Goal: Transaction & Acquisition: Purchase product/service

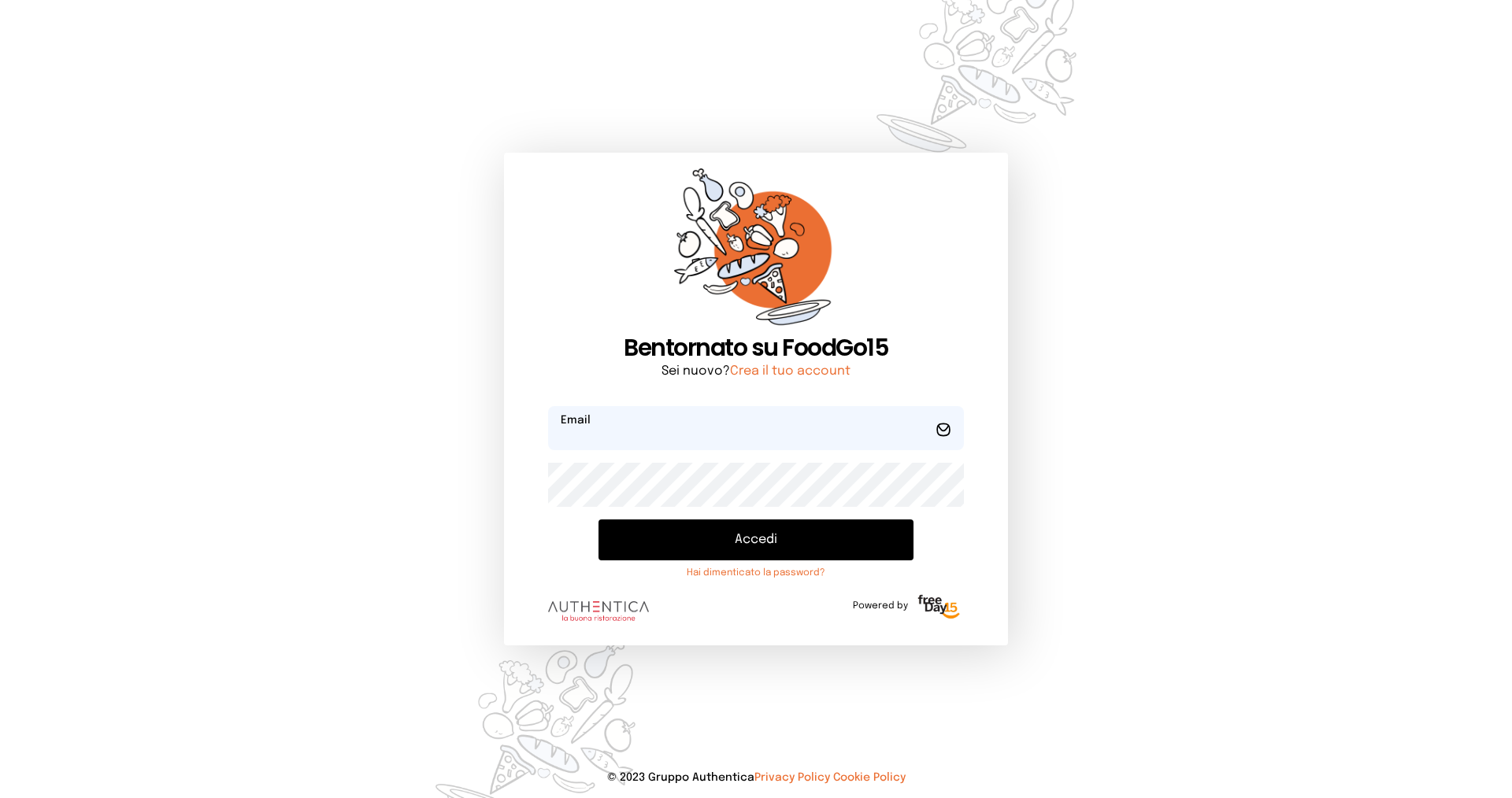
type input "**********"
click at [741, 544] on button "Accedi" at bounding box center [755, 539] width 315 height 41
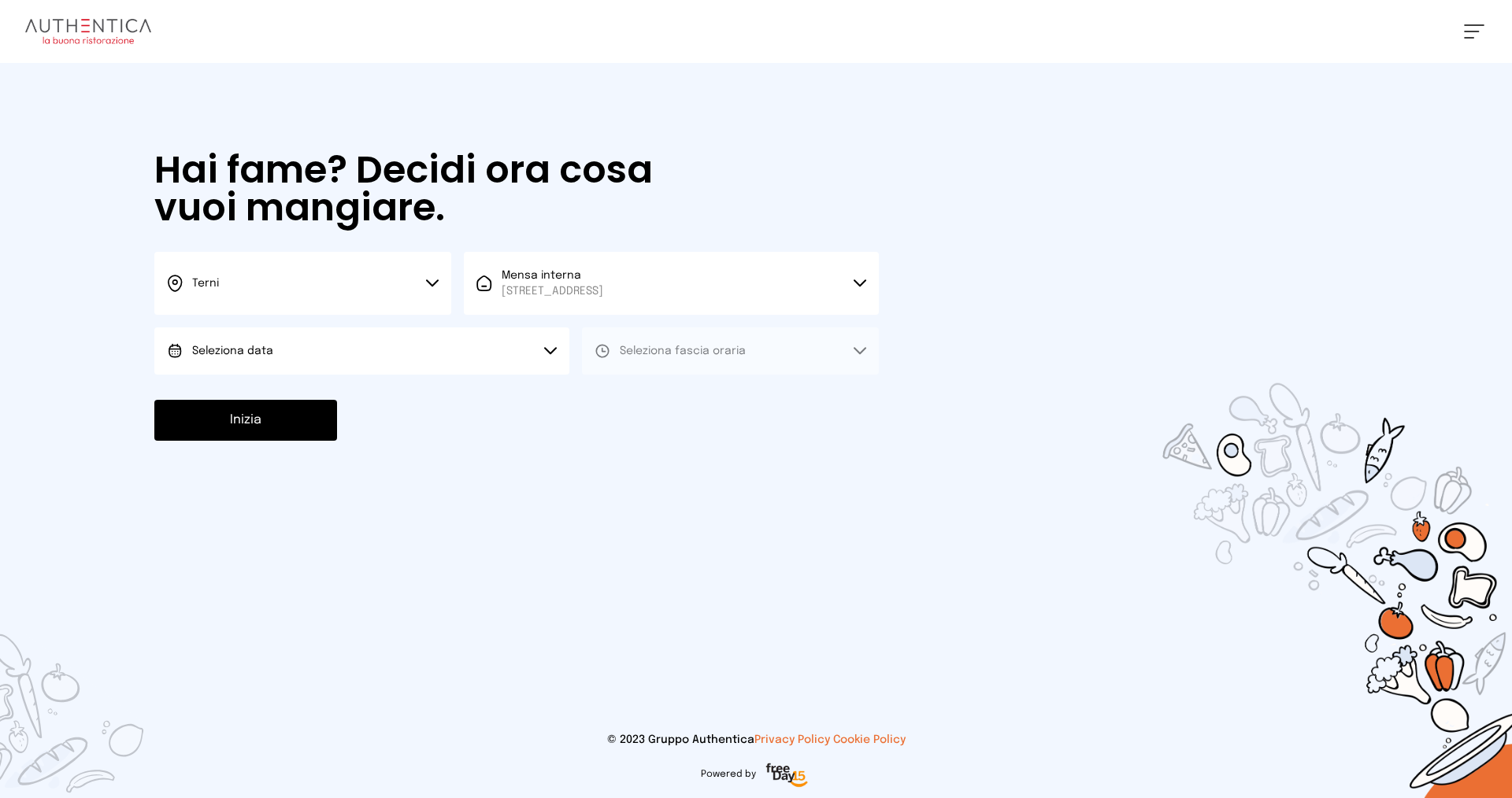
click at [454, 358] on button "Seleziona data" at bounding box center [362, 351] width 415 height 47
click at [437, 399] on li "[DATE], [DATE]" at bounding box center [362, 395] width 415 height 41
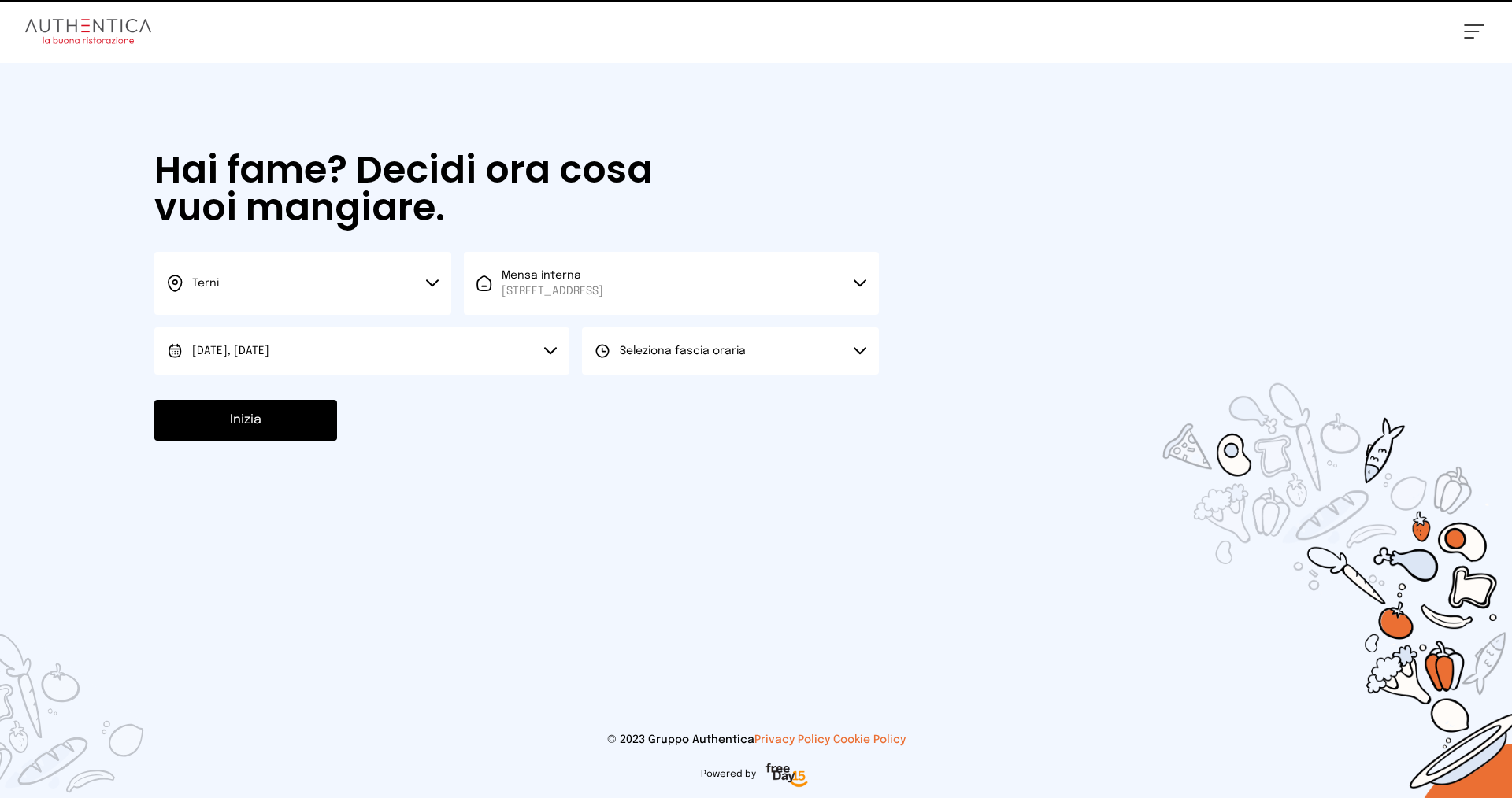
click at [733, 354] on span "Seleziona fascia oraria" at bounding box center [682, 351] width 126 height 11
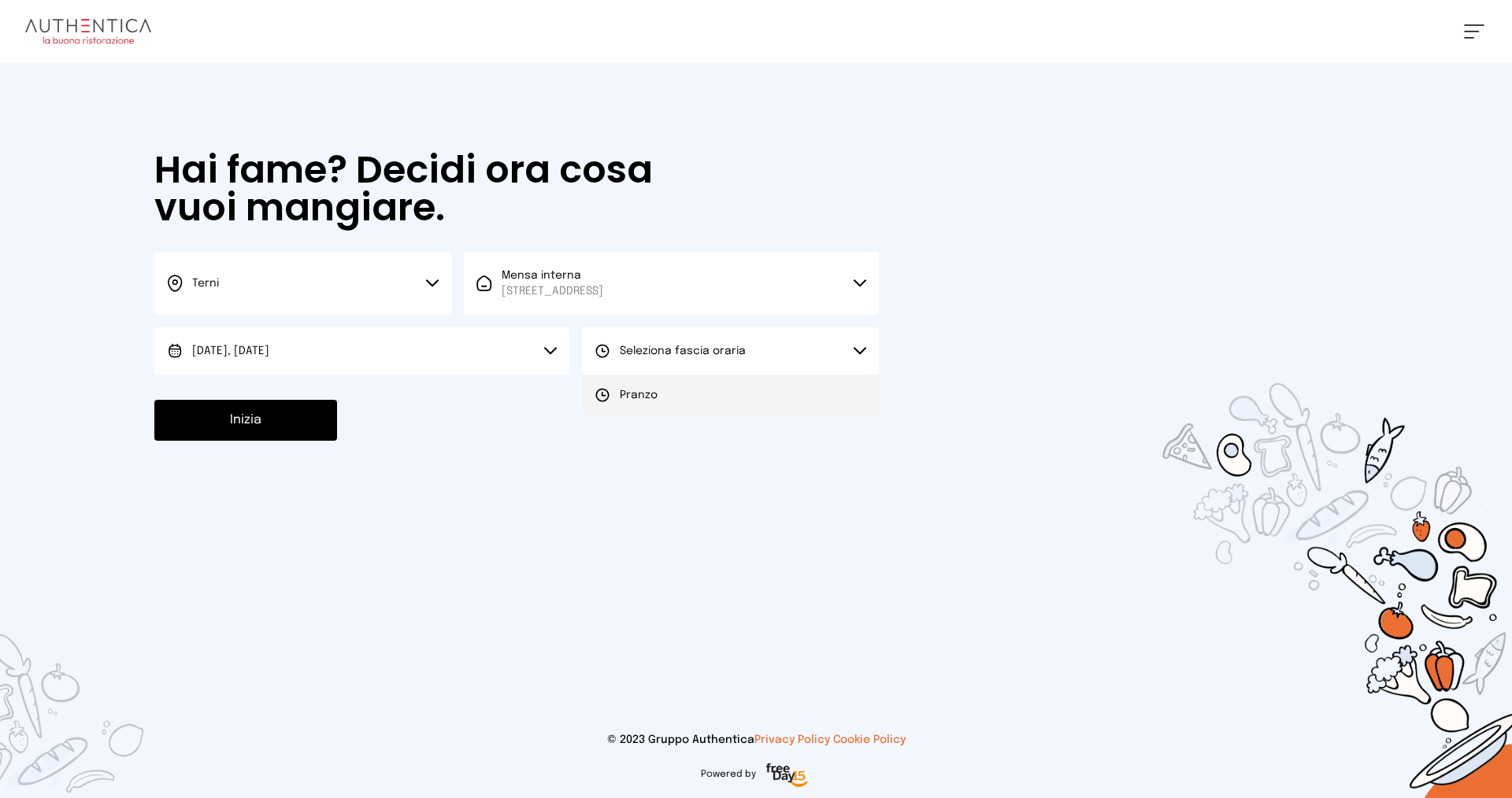
click at [726, 385] on li "Pranzo" at bounding box center [730, 395] width 297 height 41
click at [273, 415] on button "Inizia" at bounding box center [246, 420] width 183 height 41
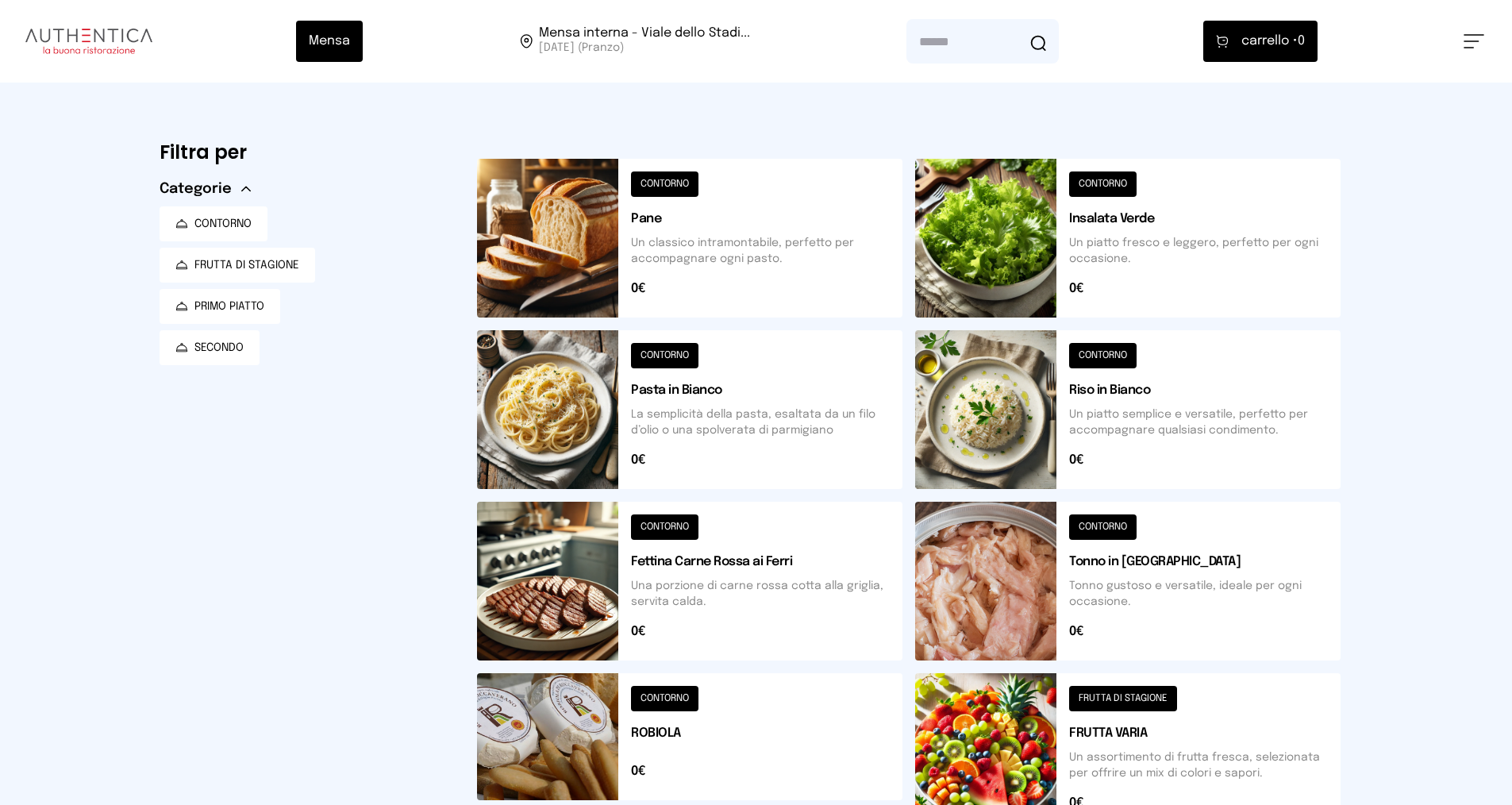
scroll to position [476, 0]
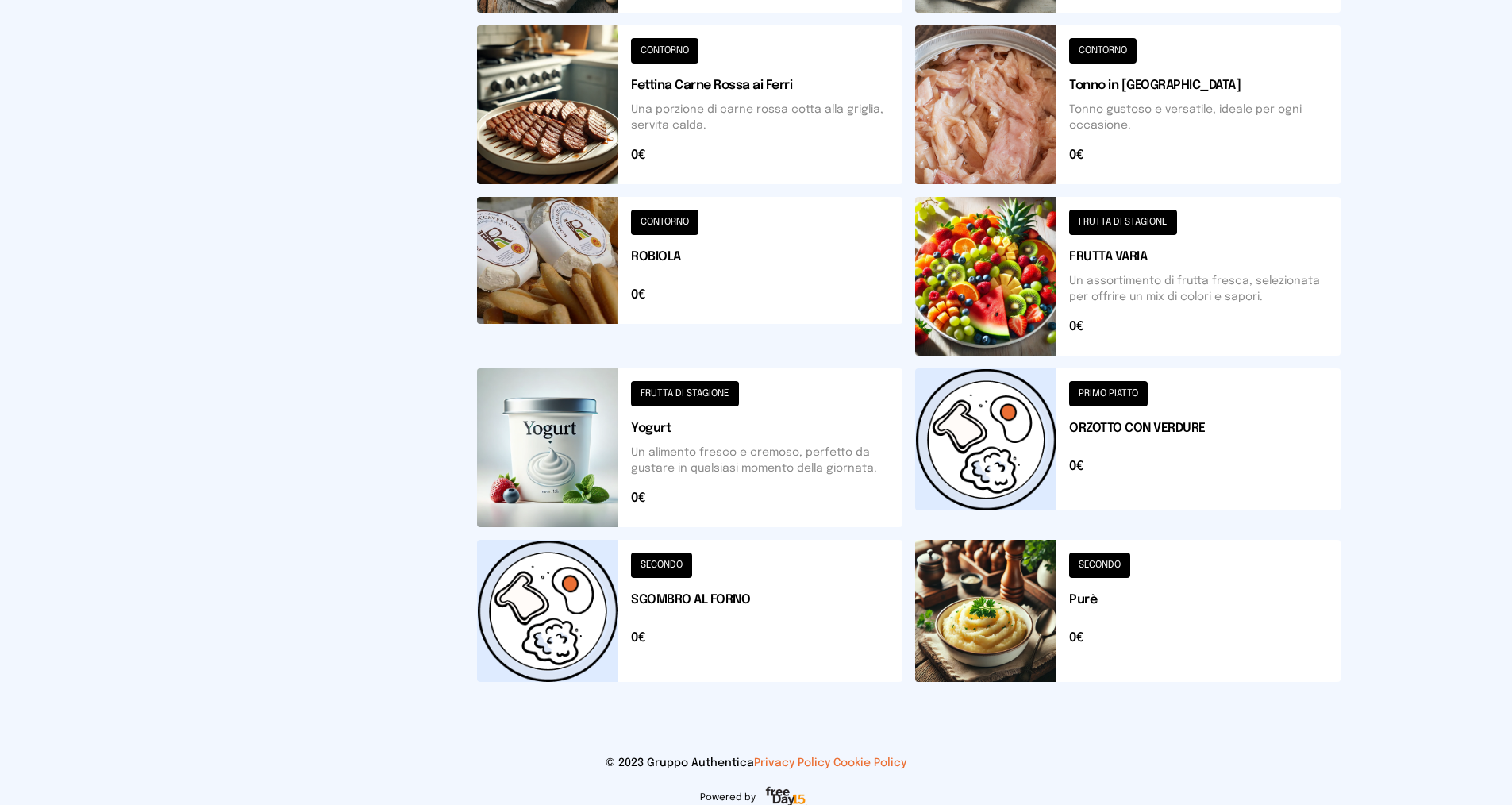
click at [1120, 423] on button at bounding box center [1128, 447] width 425 height 159
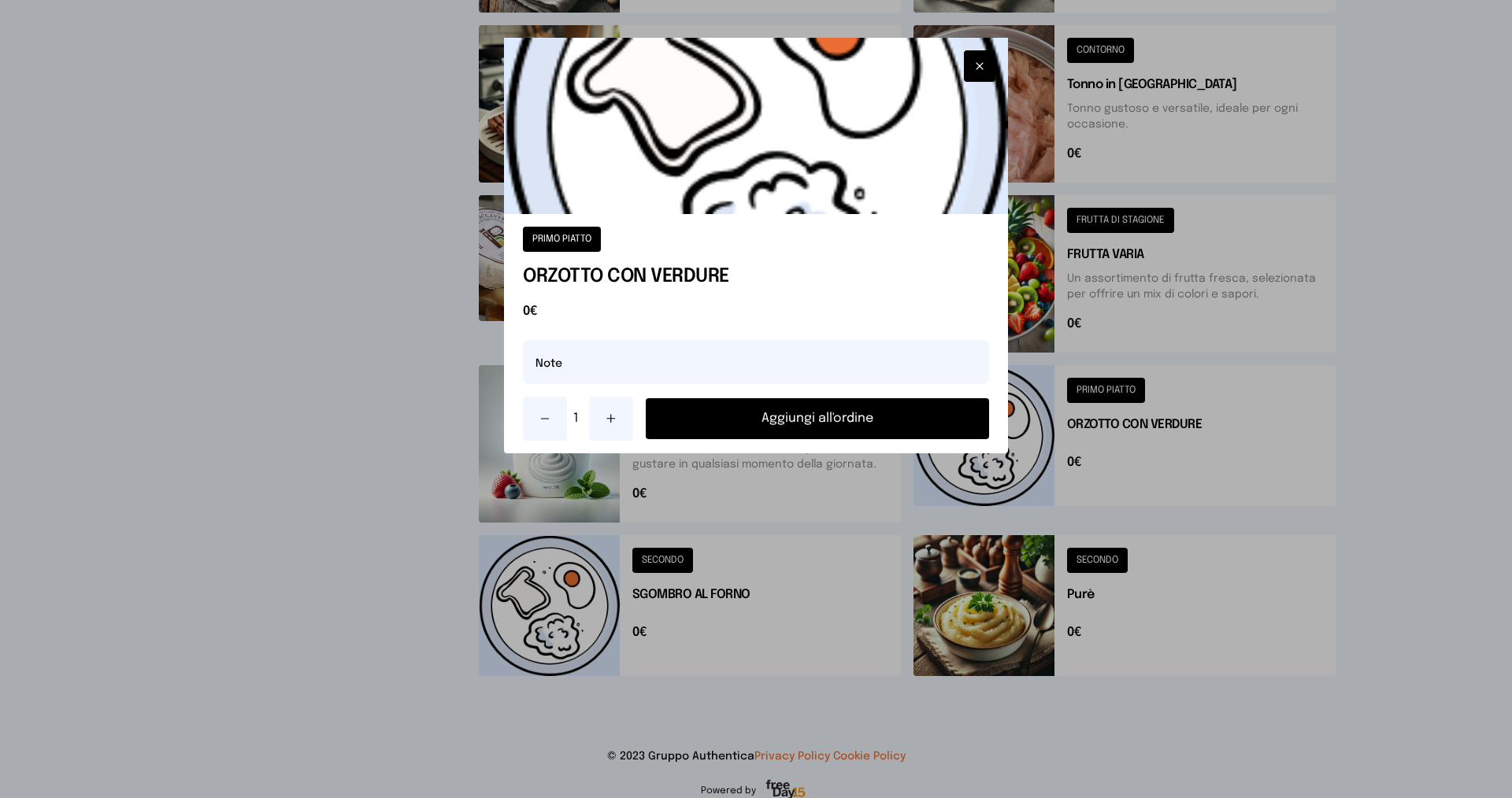
click at [872, 418] on button "Aggiungi all'ordine" at bounding box center [817, 419] width 344 height 41
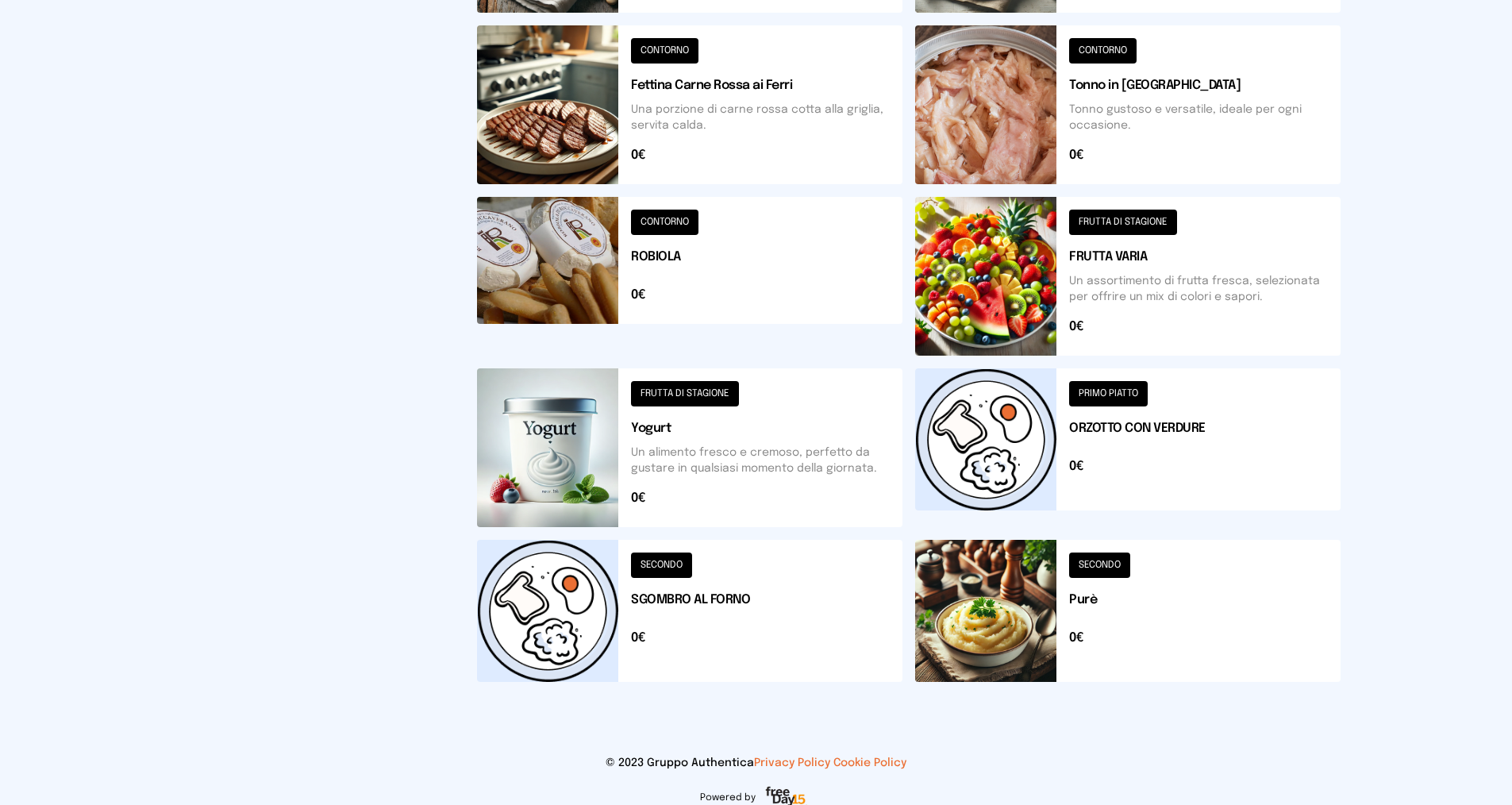
click at [706, 597] on button at bounding box center [689, 611] width 425 height 142
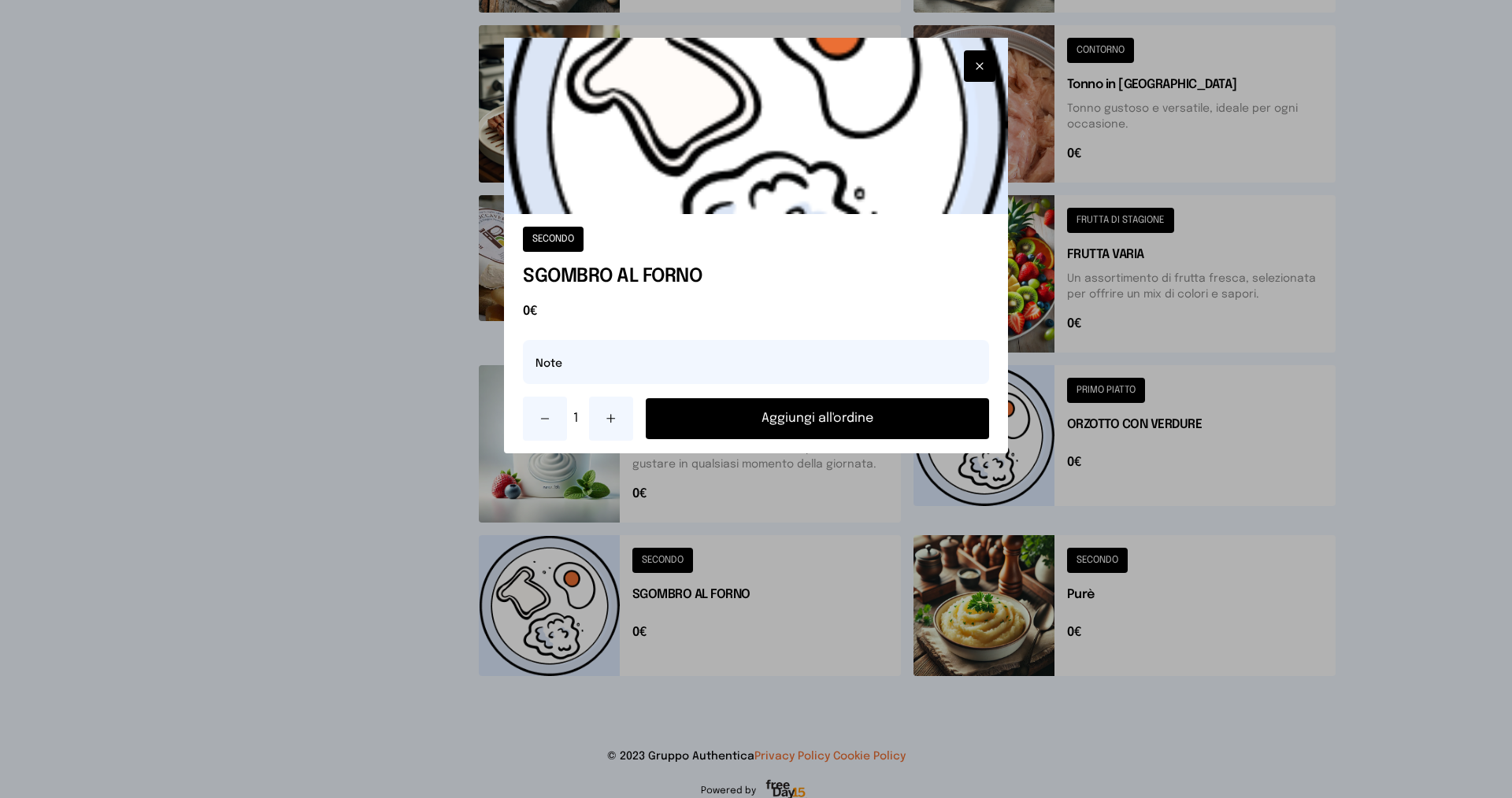
click at [752, 418] on button "Aggiungi all'ordine" at bounding box center [817, 419] width 344 height 41
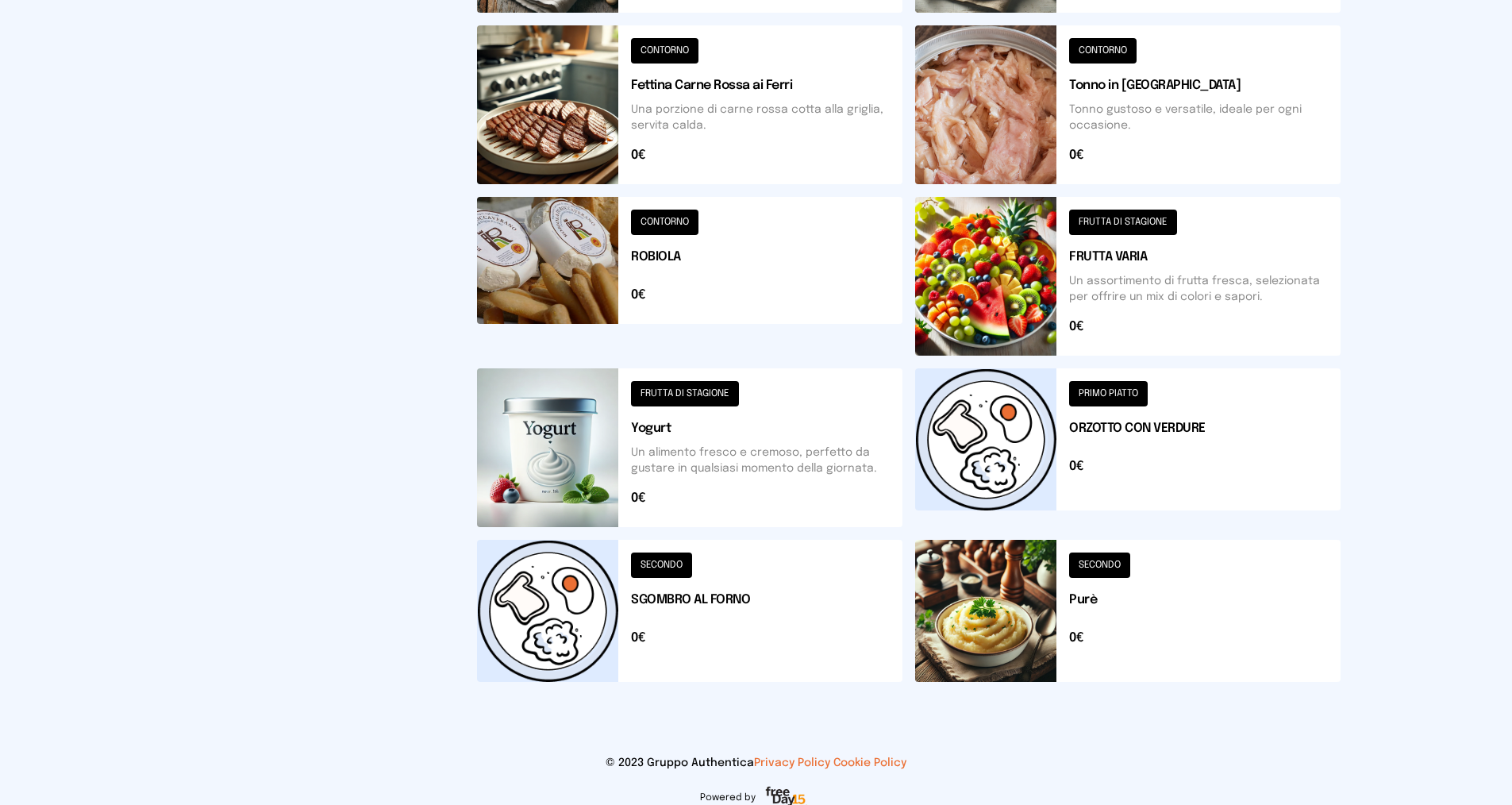
click at [1091, 597] on button at bounding box center [1128, 611] width 425 height 142
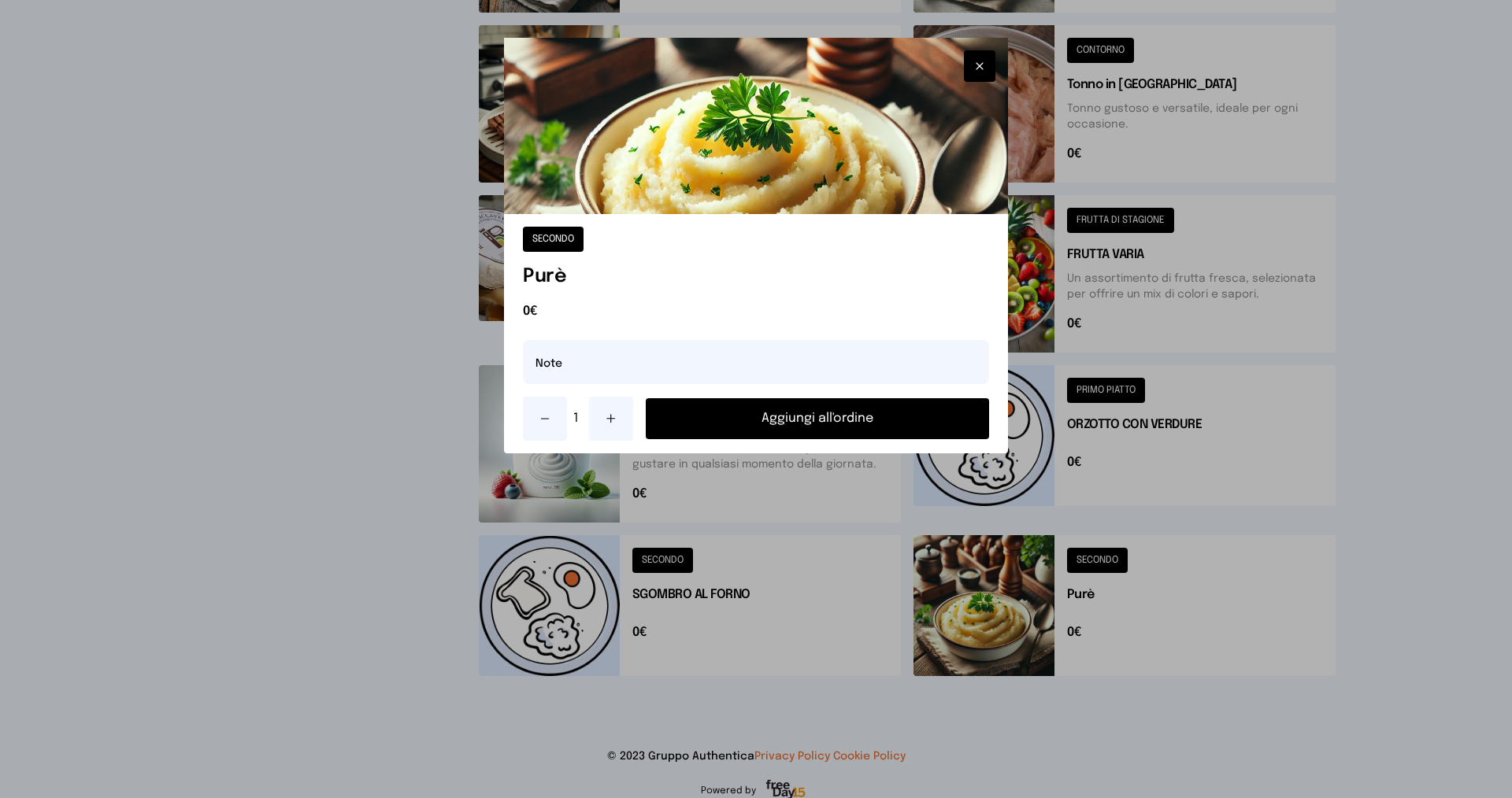
click at [878, 418] on button "Aggiungi all'ordine" at bounding box center [817, 419] width 344 height 41
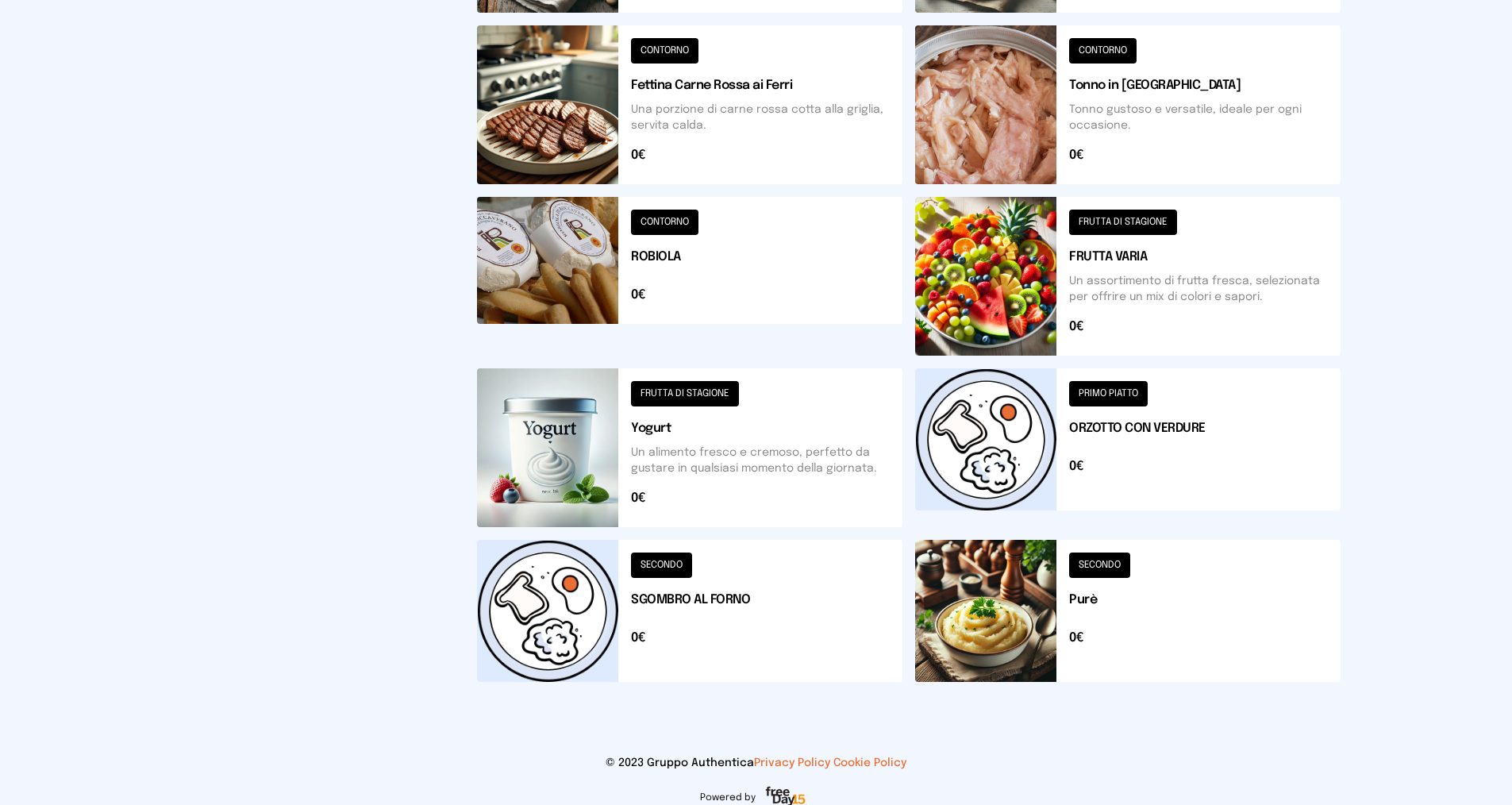
scroll to position [0, 0]
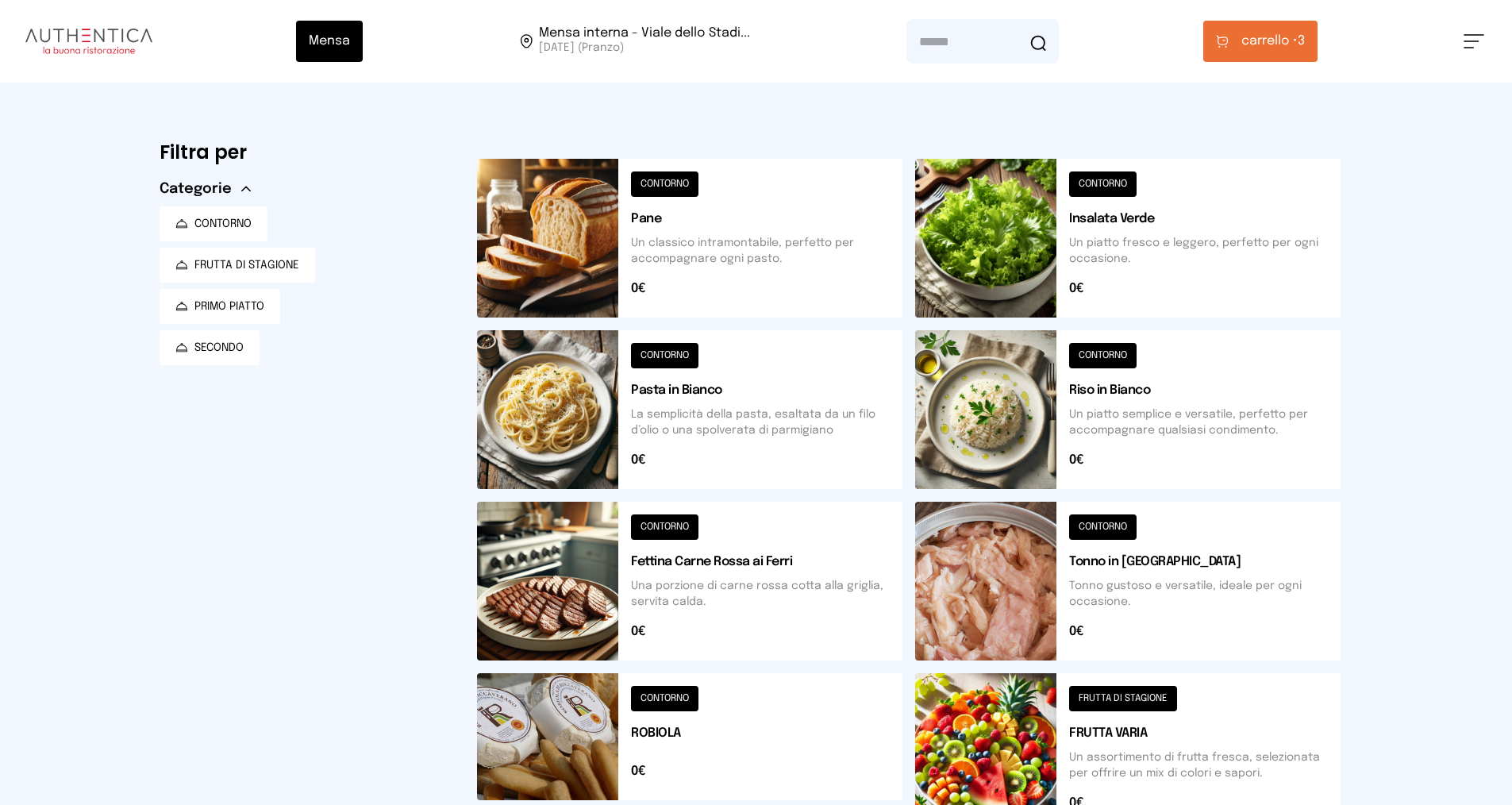
click at [1260, 48] on span "carrello •" at bounding box center [1270, 41] width 57 height 19
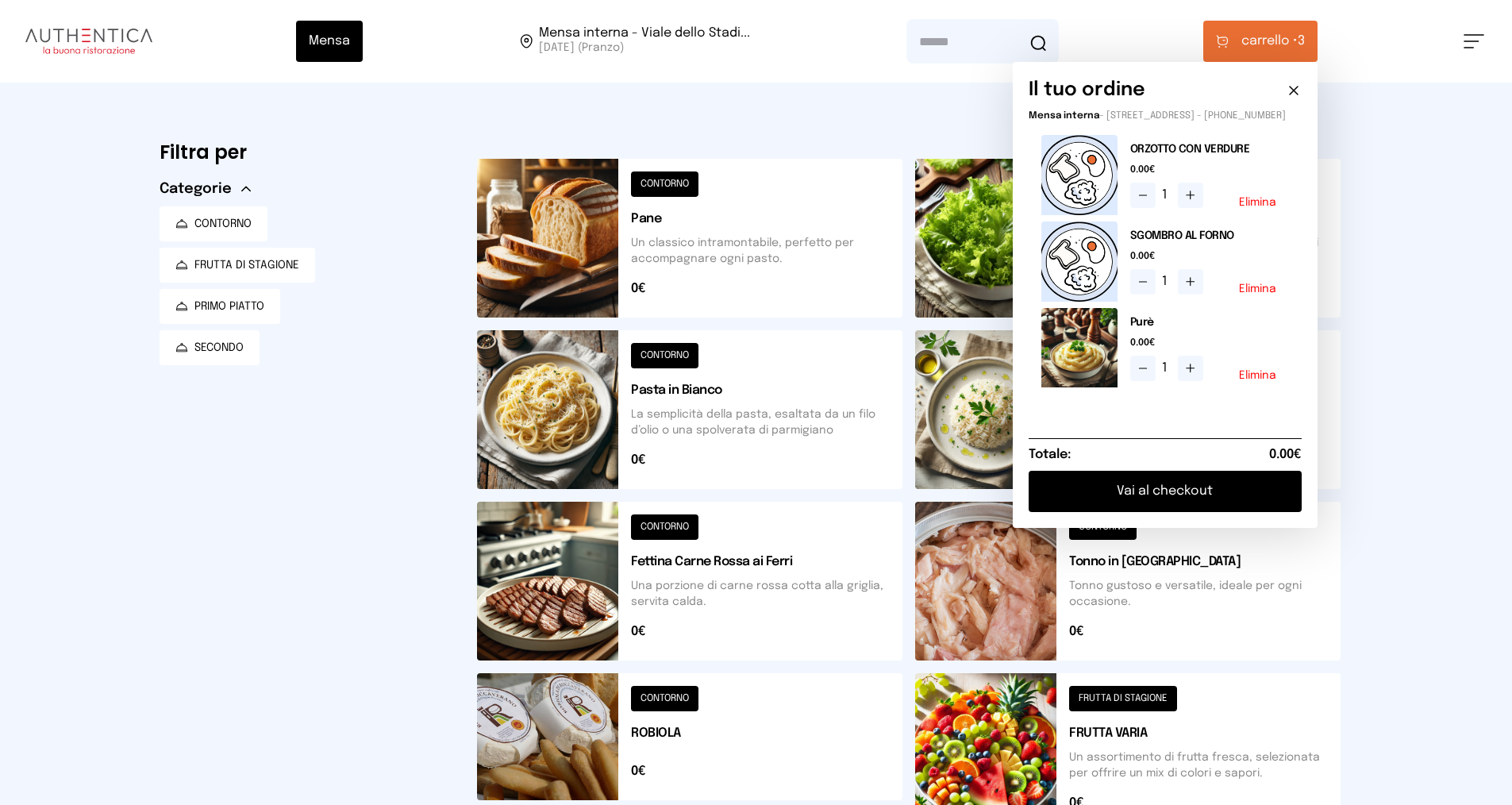
click at [1197, 503] on button "Vai al checkout" at bounding box center [1165, 491] width 273 height 41
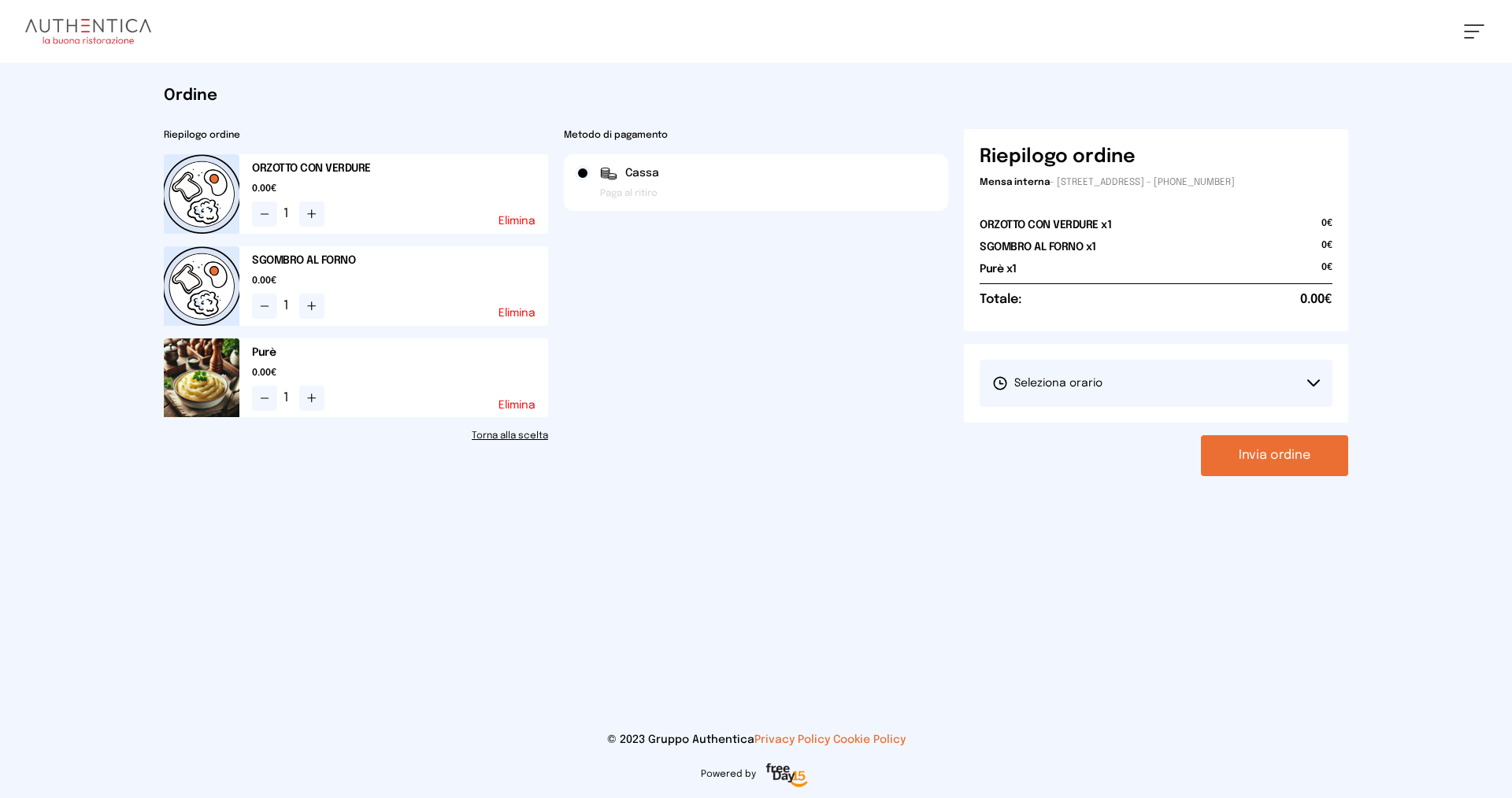
click at [1176, 370] on button "Seleziona orario" at bounding box center [1156, 383] width 353 height 47
click at [1153, 423] on li "1° Turno (13:00 - 15:00)" at bounding box center [1156, 427] width 353 height 41
click at [1275, 459] on button "Invia ordine" at bounding box center [1275, 455] width 147 height 41
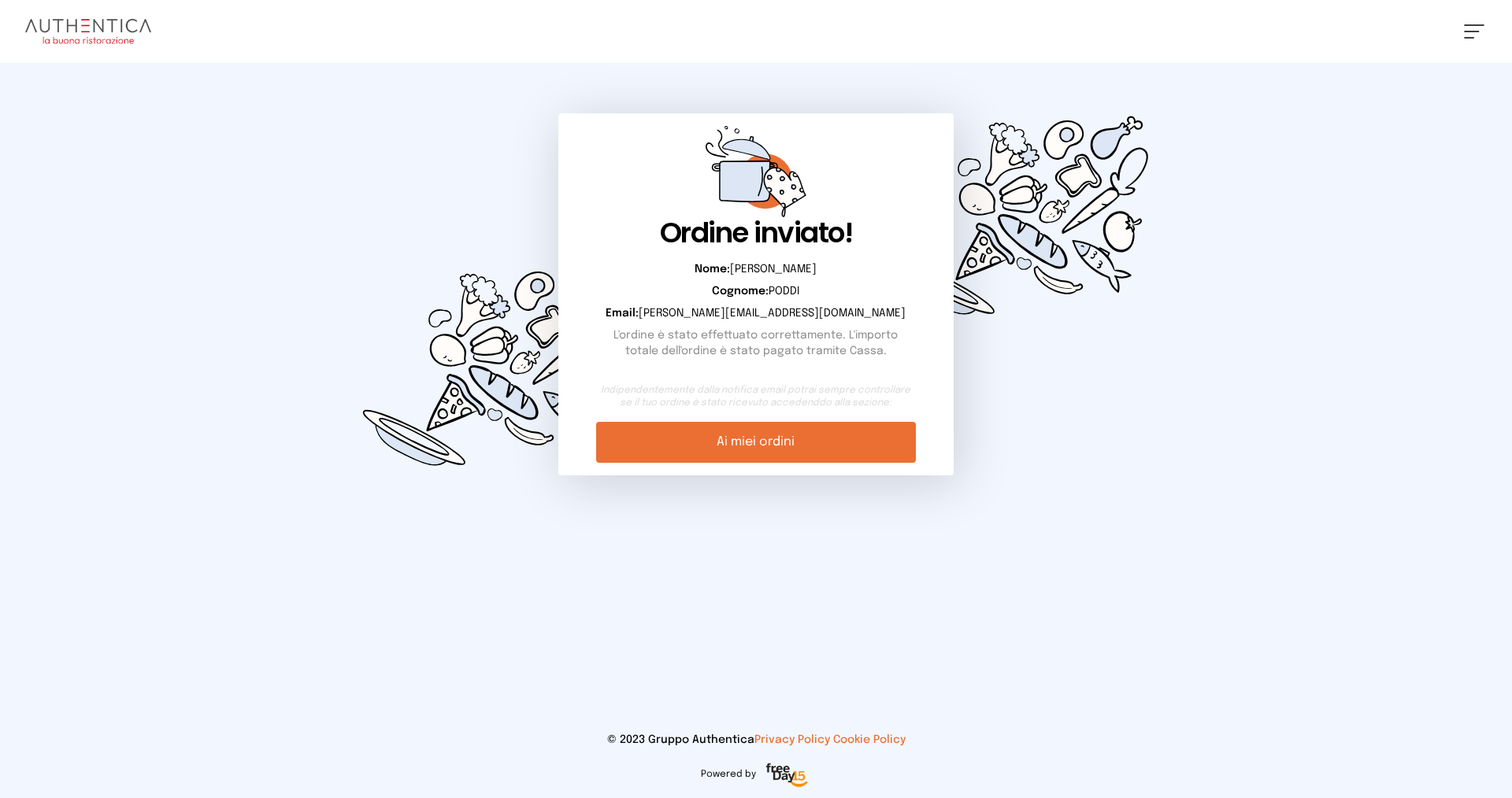
click at [758, 449] on link "Ai miei ordini" at bounding box center [755, 442] width 319 height 41
